Goal: Information Seeking & Learning: Understand process/instructions

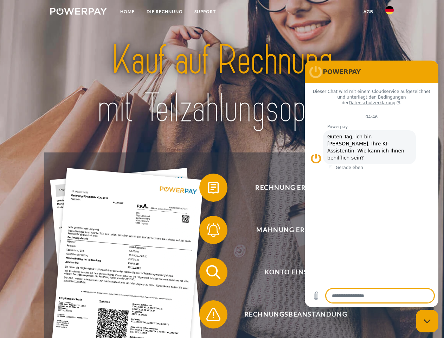
click at [78, 12] on img at bounding box center [78, 11] width 57 height 7
click at [390, 12] on img at bounding box center [390, 10] width 8 height 8
click at [368, 12] on link "agb" at bounding box center [369, 11] width 22 height 13
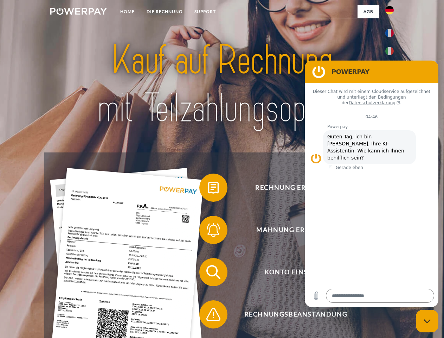
click at [208, 189] on span at bounding box center [202, 187] width 35 height 35
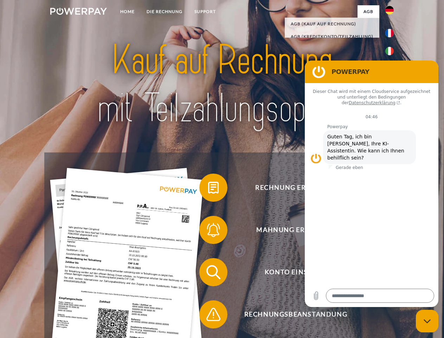
click at [208, 231] on span at bounding box center [202, 229] width 35 height 35
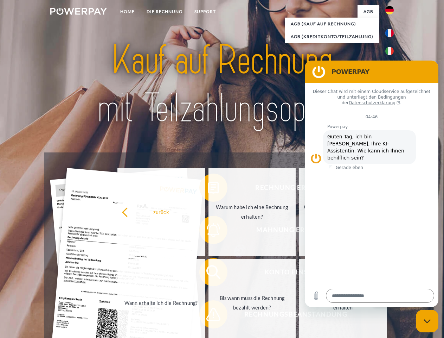
click at [209, 273] on link "Bis wann muss die Rechnung bezahlt werden?" at bounding box center [253, 303] width 88 height 88
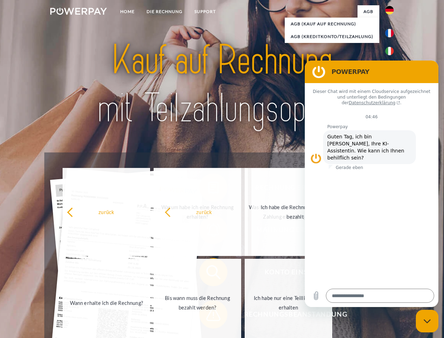
click at [208, 316] on span at bounding box center [202, 314] width 35 height 35
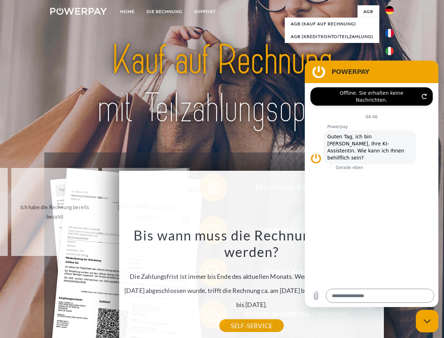
click at [428, 321] on icon "Messaging-Fenster schließen" at bounding box center [427, 321] width 7 height 5
type textarea "*"
